Goal: Communication & Community: Share content

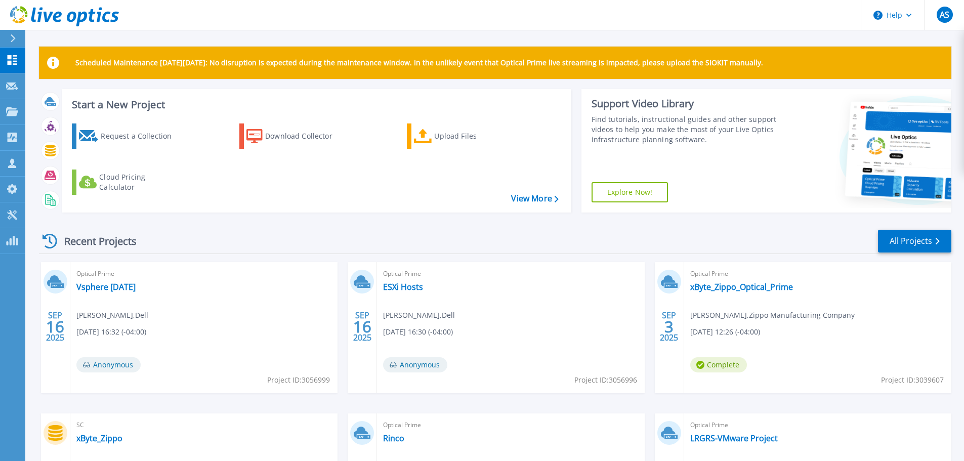
click at [413, 280] on div "Optical Prime ESXi Hosts [PERSON_NAME] , Dell [DATE] 16:30 (-04:00) Anonymous P…" at bounding box center [510, 327] width 267 height 131
click at [409, 284] on link "ESXi Hosts" at bounding box center [403, 287] width 40 height 10
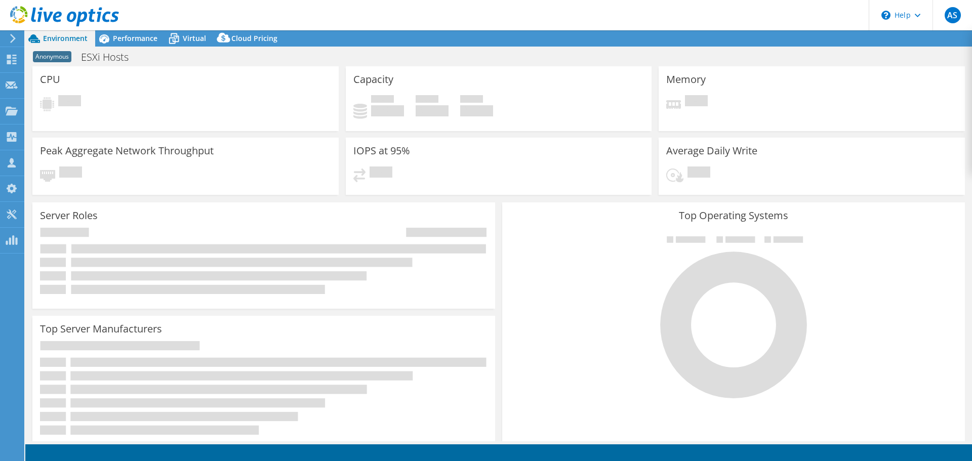
select select "USD"
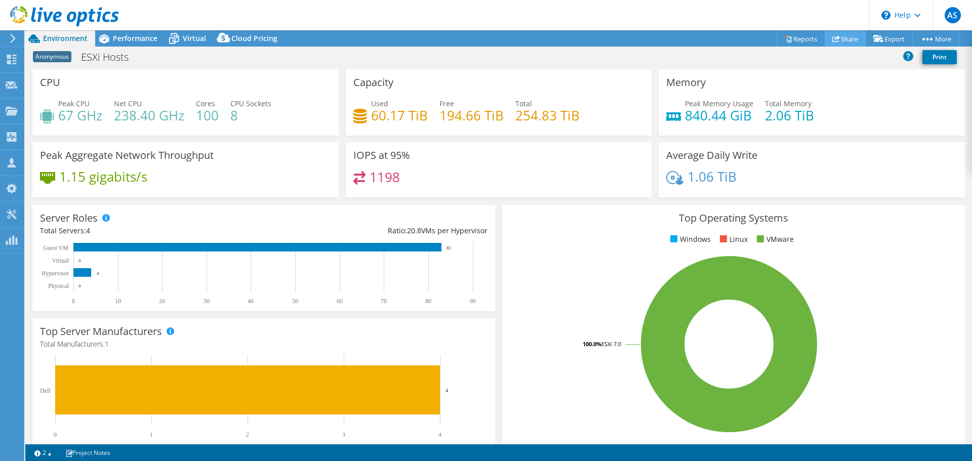
click at [832, 39] on use at bounding box center [836, 38] width 8 height 7
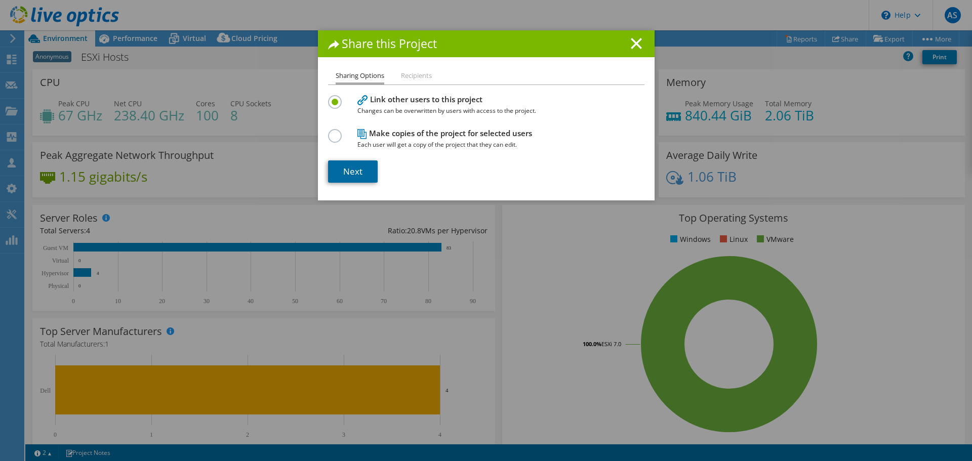
click at [356, 168] on link "Next" at bounding box center [353, 171] width 50 height 22
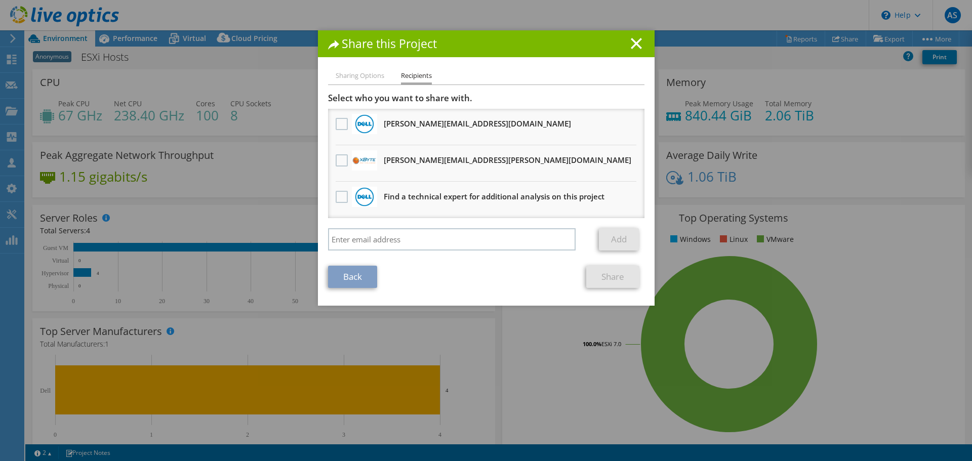
click at [383, 227] on div "Select who you want to share with. [PERSON_NAME][EMAIL_ADDRESS][DOMAIN_NAME] Wi…" at bounding box center [486, 174] width 316 height 163
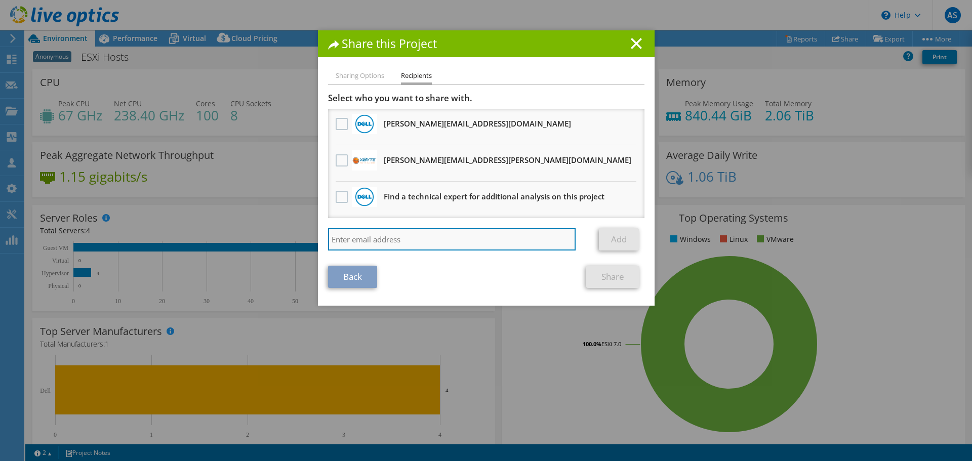
click at [383, 238] on input "search" at bounding box center [452, 239] width 248 height 22
type input "[EMAIL_ADDRESS][DOMAIN_NAME]"
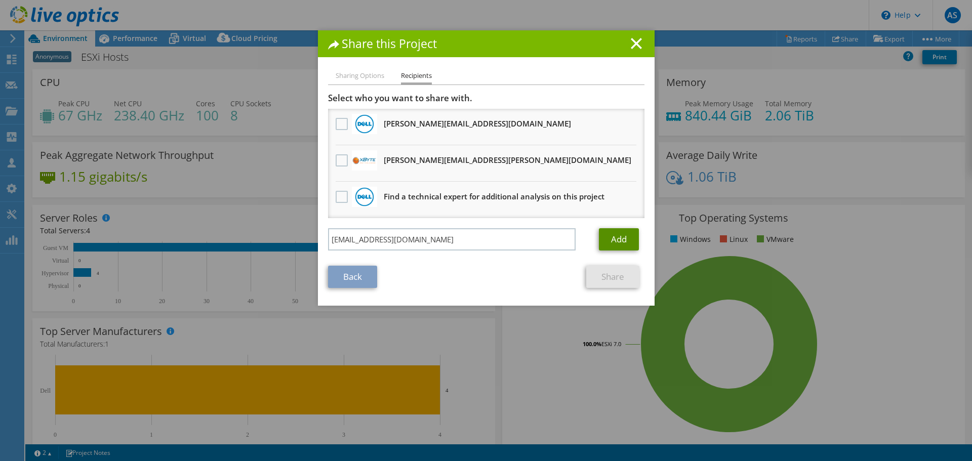
click at [600, 231] on link "Add" at bounding box center [619, 239] width 40 height 22
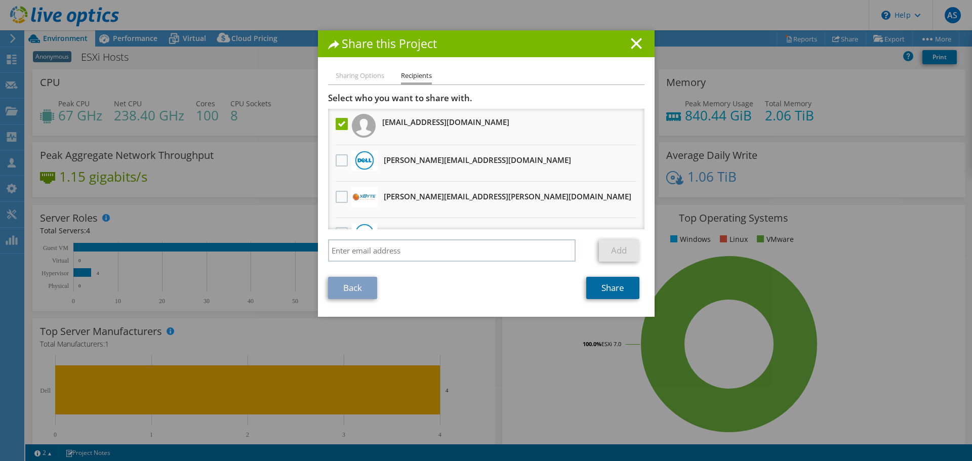
click at [590, 291] on link "Share" at bounding box center [612, 288] width 53 height 22
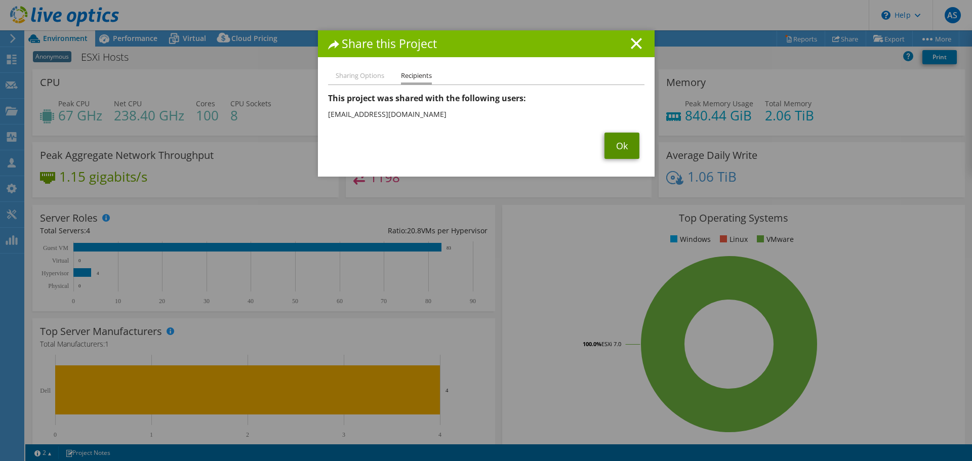
click at [610, 145] on link "Ok" at bounding box center [621, 146] width 35 height 26
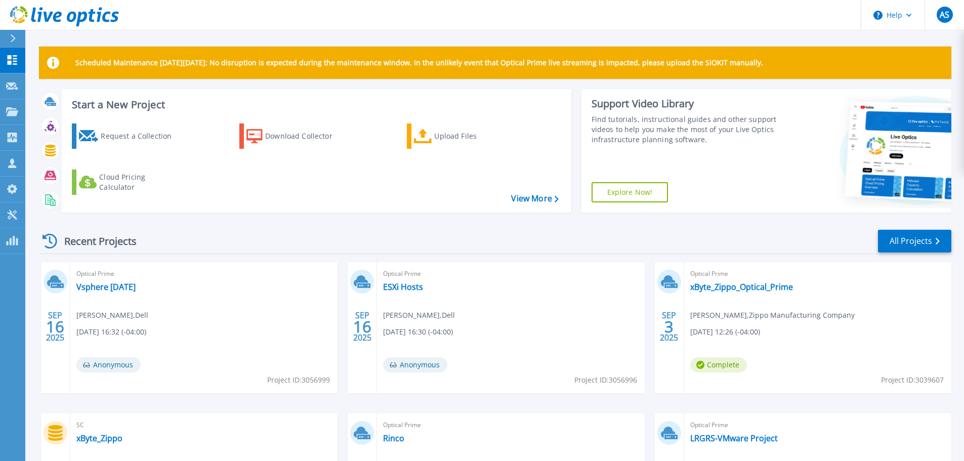
click at [122, 295] on div "Optical Prime Vsphere Monday Justin Cox , Dell 09/16/2025, 16:32 (-04:00) Anony…" at bounding box center [203, 327] width 267 height 131
click at [121, 290] on link "Vsphere [DATE]" at bounding box center [105, 287] width 59 height 10
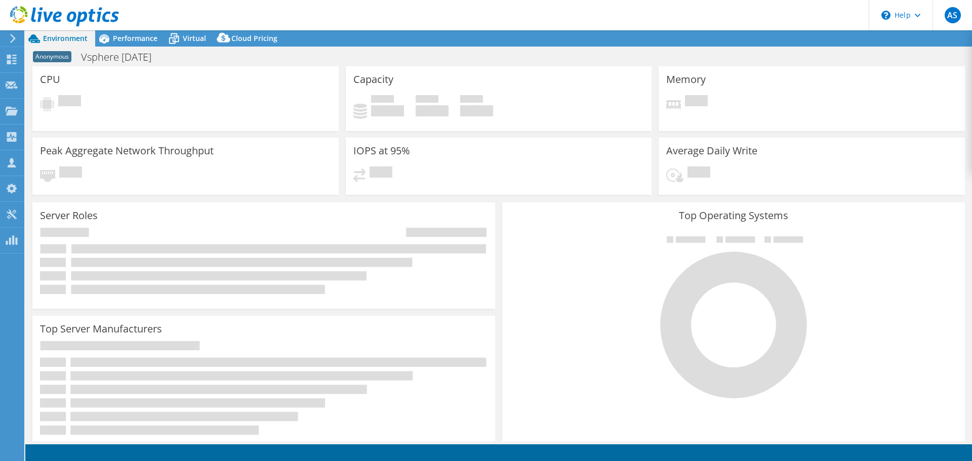
select select "USD"
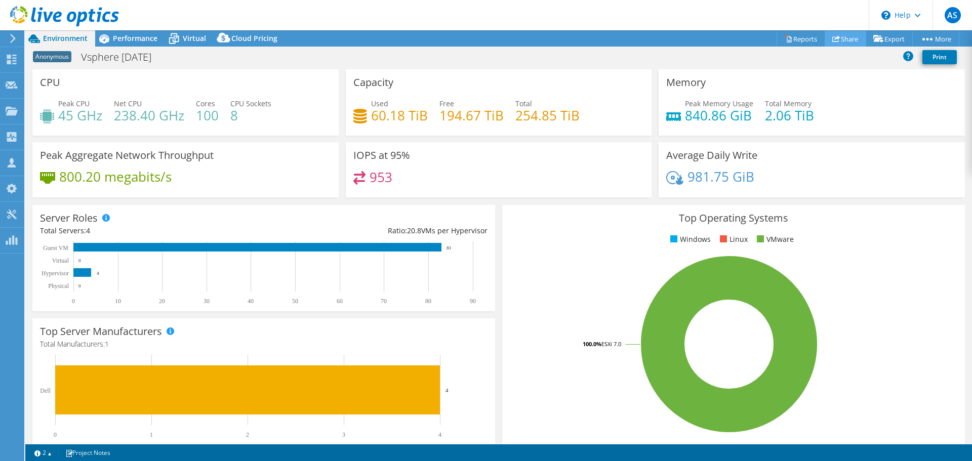
click at [842, 39] on link "Share" at bounding box center [846, 39] width 42 height 16
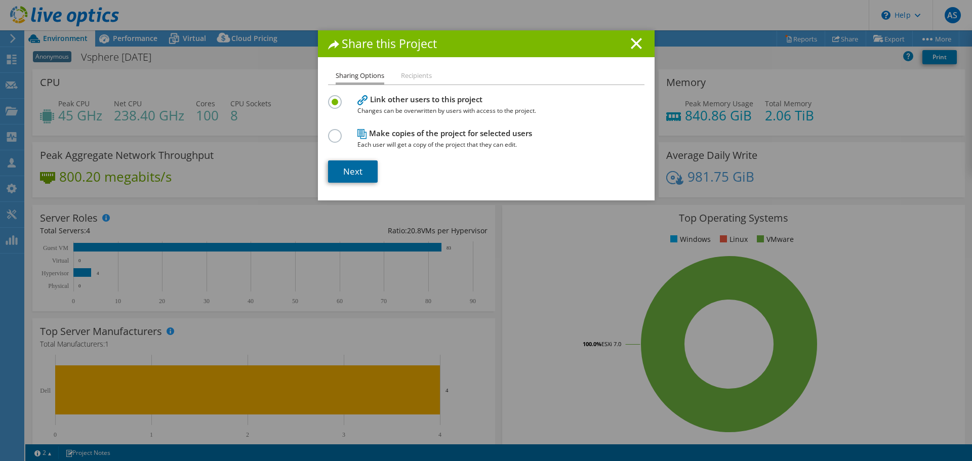
click at [339, 163] on link "Next" at bounding box center [353, 171] width 50 height 22
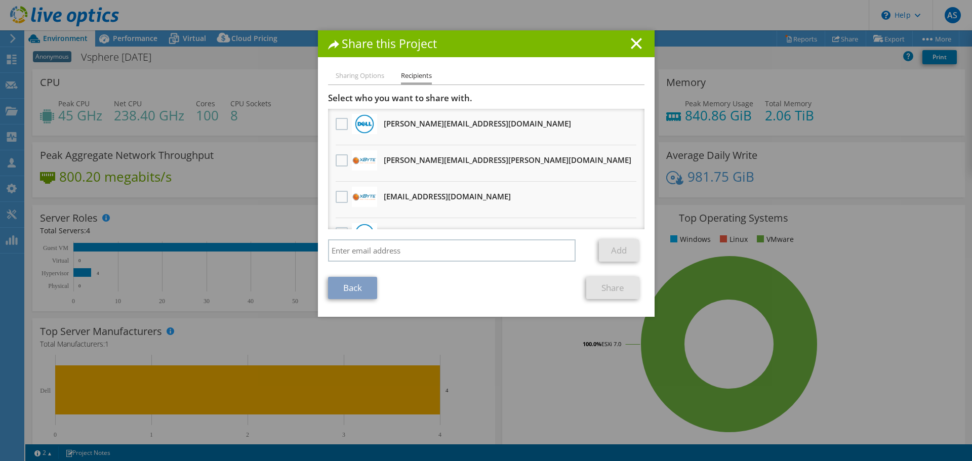
click at [384, 120] on h3 "Justin.Cox1@dell.com Will receive an anonymous copy" at bounding box center [477, 123] width 187 height 16
click at [340, 198] on label at bounding box center [343, 197] width 15 height 12
click at [0, 0] on input "checkbox" at bounding box center [0, 0] width 0 height 0
click at [620, 295] on link "Share" at bounding box center [612, 288] width 53 height 22
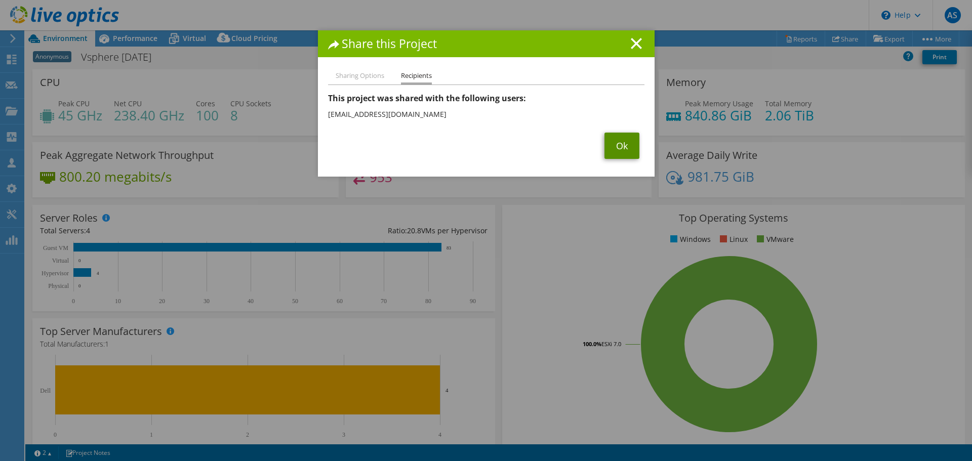
click at [616, 149] on link "Ok" at bounding box center [621, 146] width 35 height 26
